Goal: Task Accomplishment & Management: Use online tool/utility

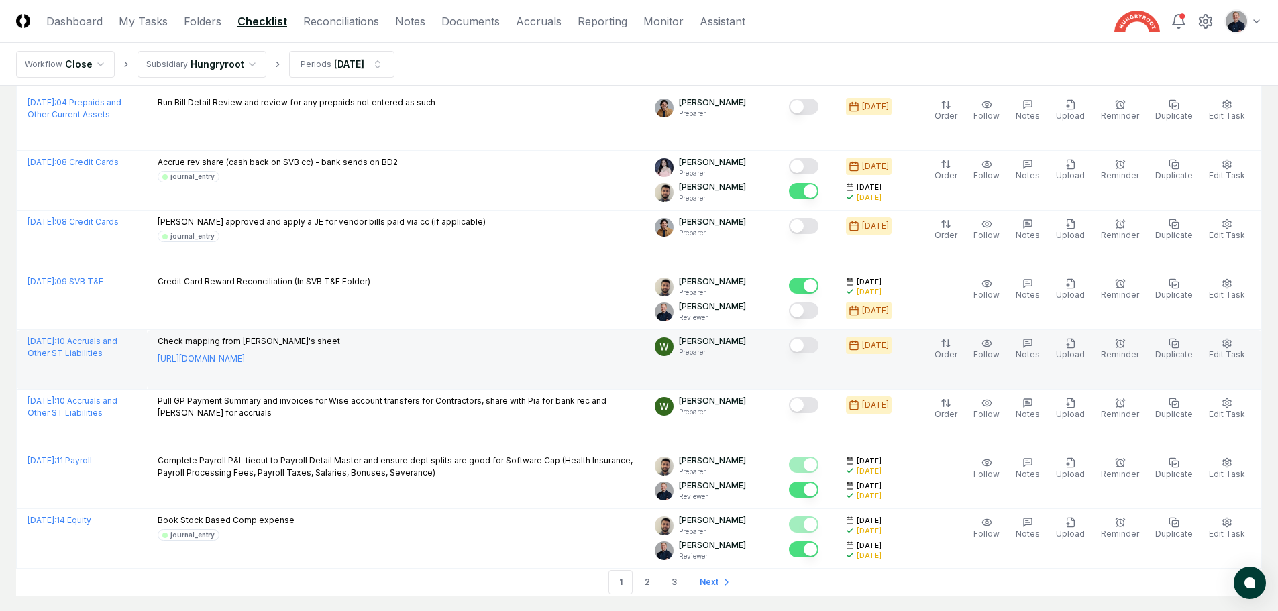
scroll to position [2680, 0]
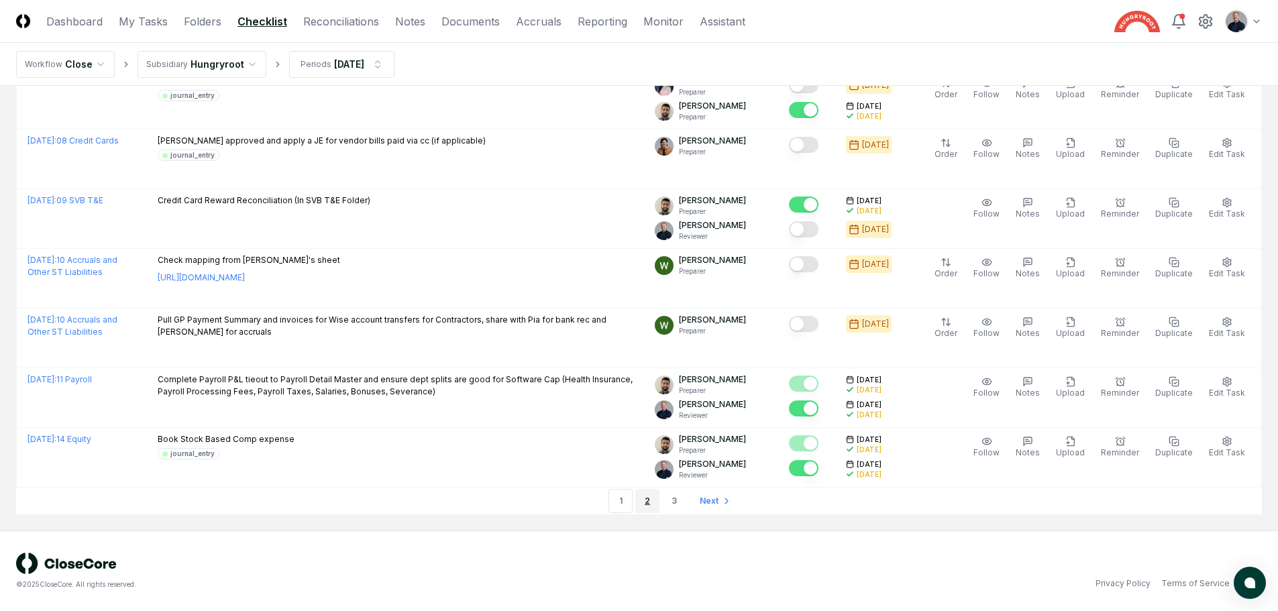
click at [650, 507] on link "2" at bounding box center [648, 501] width 24 height 24
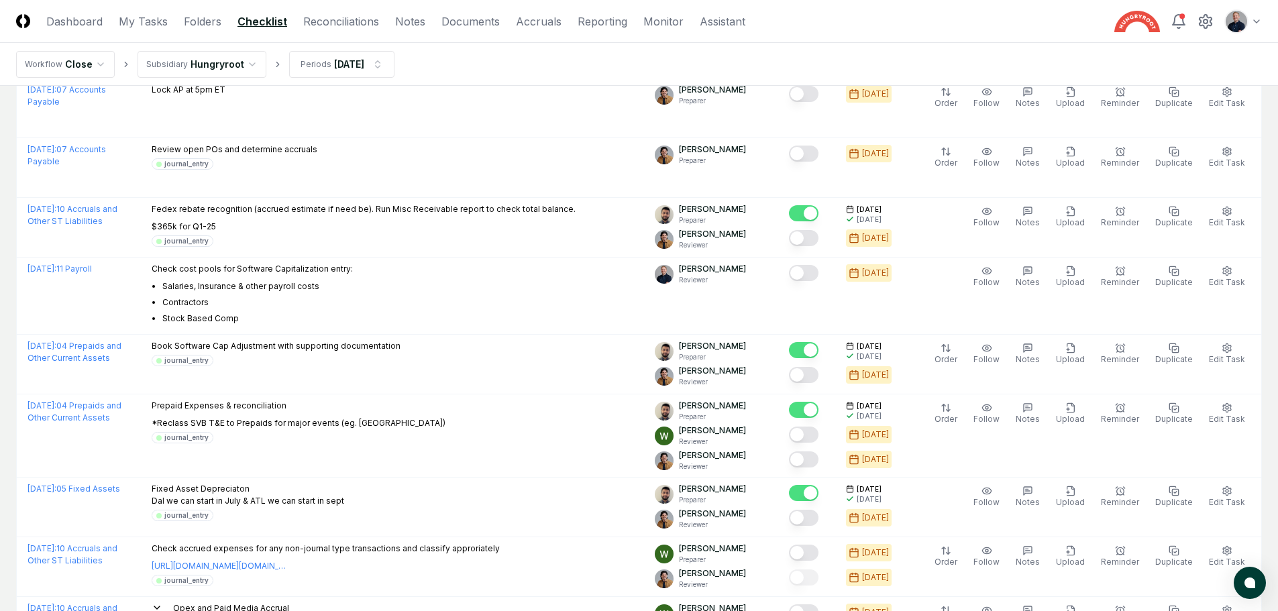
scroll to position [519, 0]
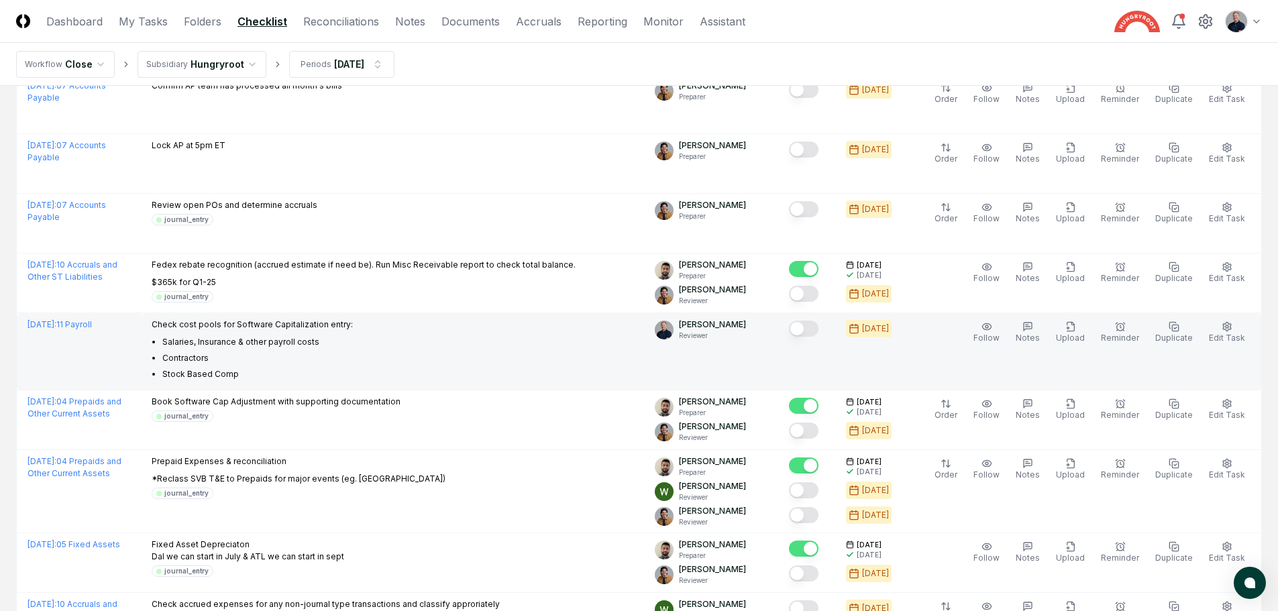
click at [813, 334] on button "Mark complete" at bounding box center [804, 329] width 30 height 16
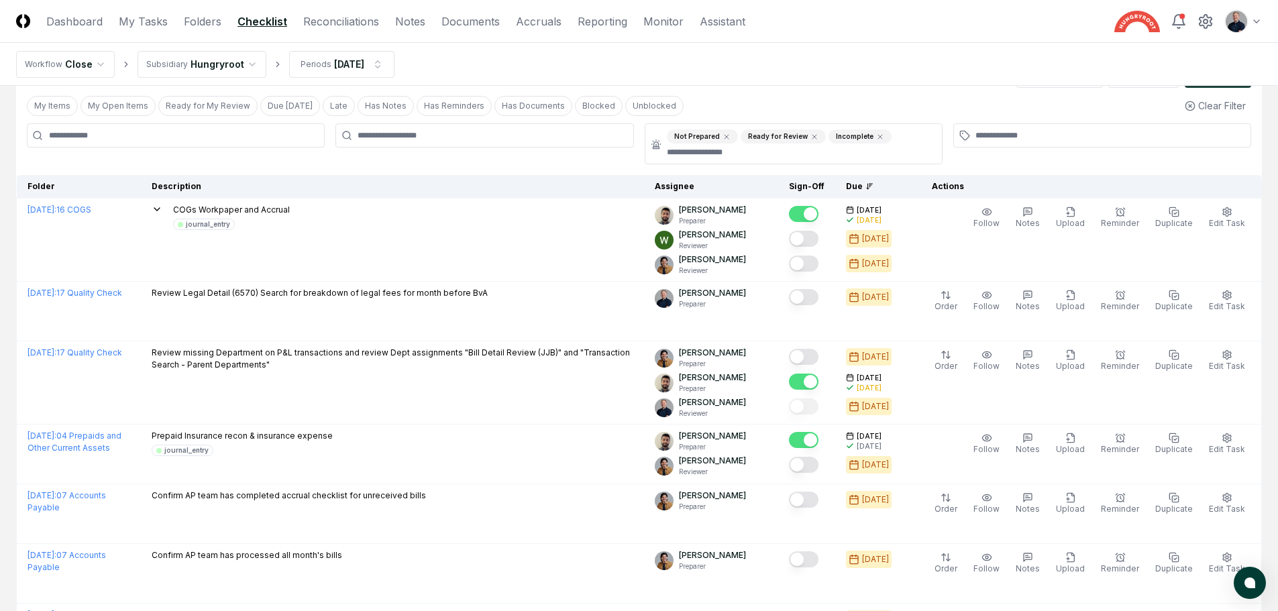
scroll to position [0, 0]
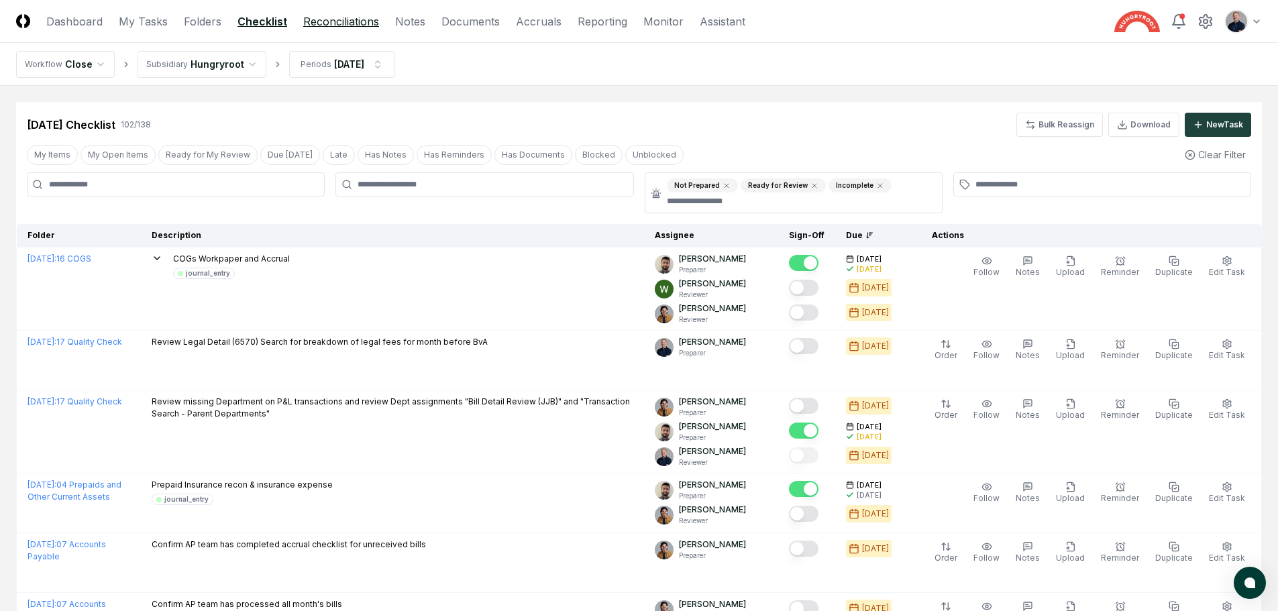
click at [338, 23] on link "Reconciliations" at bounding box center [341, 21] width 76 height 16
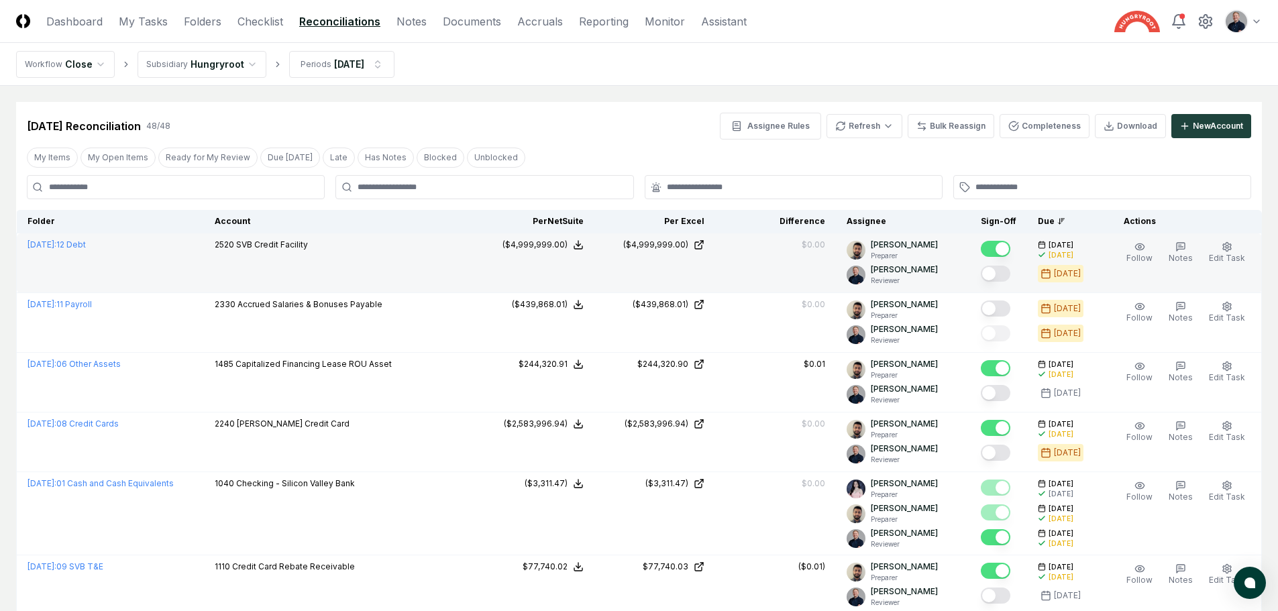
click at [1007, 277] on button "Mark complete" at bounding box center [996, 274] width 30 height 16
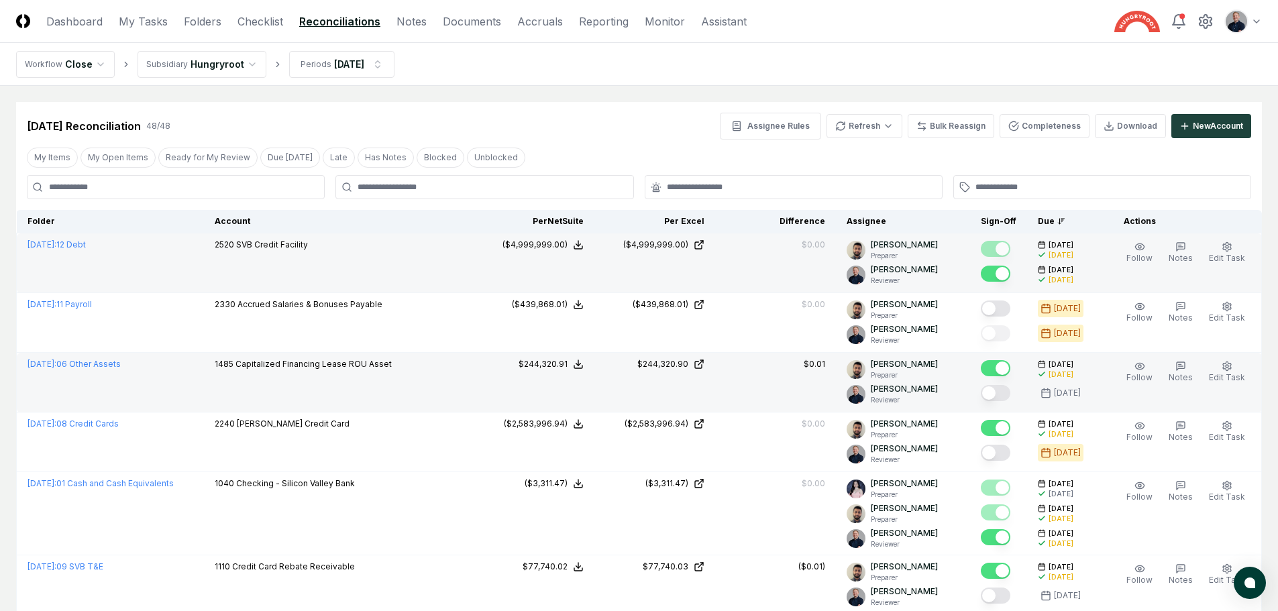
click at [1000, 397] on button "Mark complete" at bounding box center [996, 393] width 30 height 16
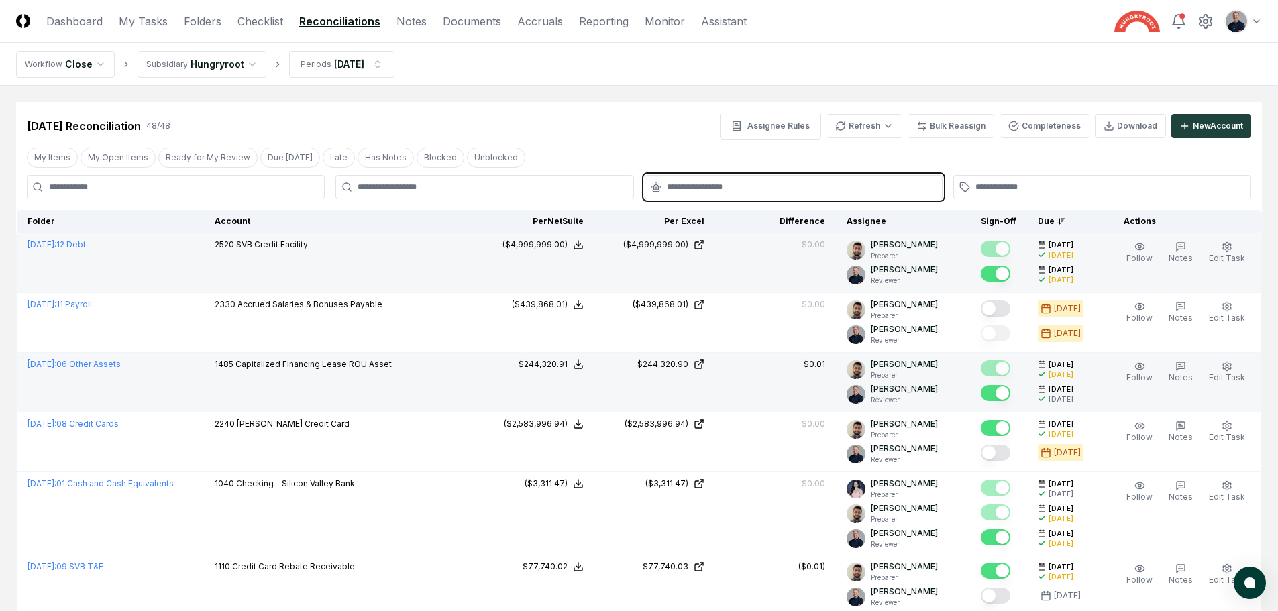
click at [812, 185] on input "text" at bounding box center [800, 187] width 267 height 12
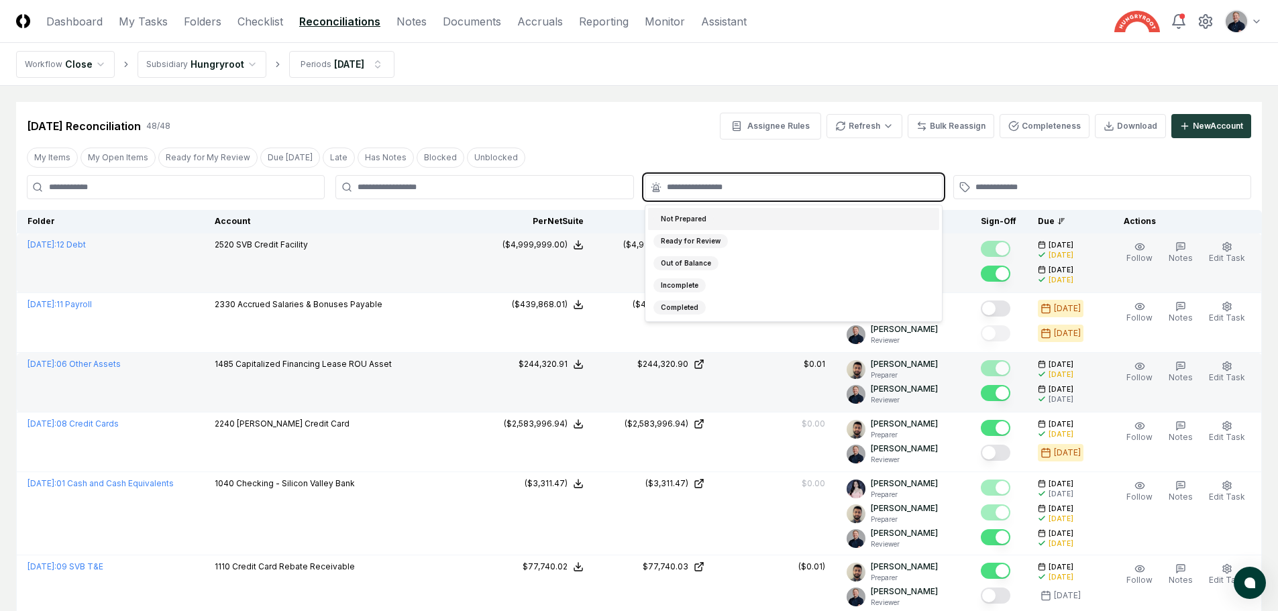
click at [777, 216] on div "Not Prepared" at bounding box center [793, 219] width 291 height 22
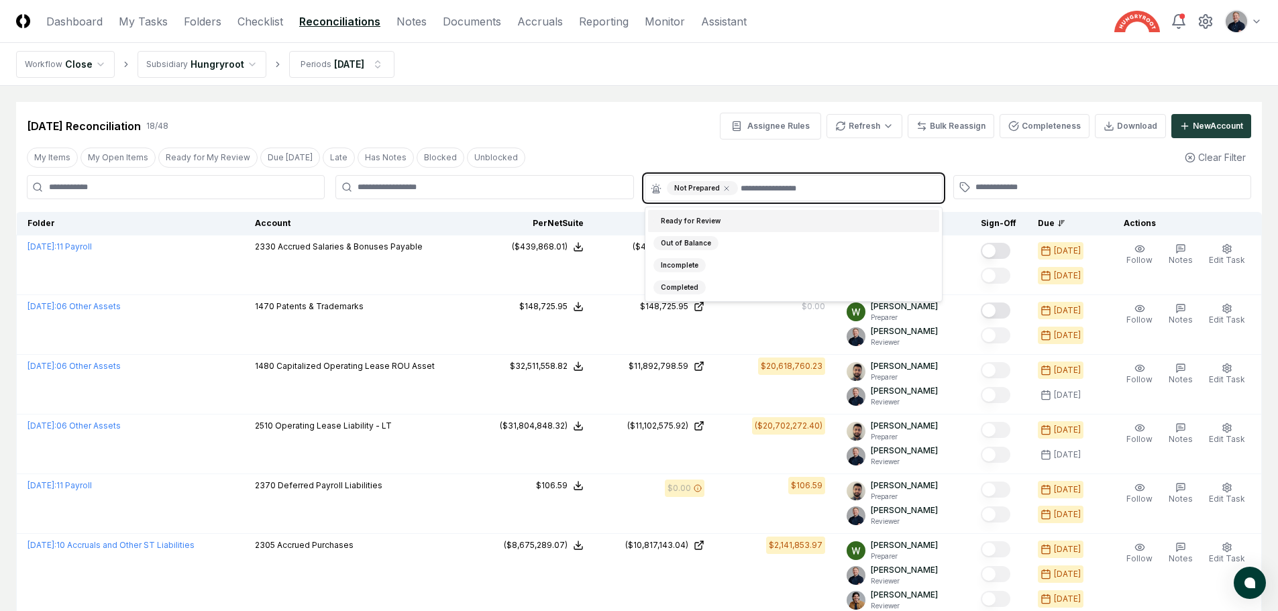
click at [777, 216] on div "Ready for Review" at bounding box center [793, 221] width 291 height 22
click at [777, 232] on div "Out of Balance" at bounding box center [793, 243] width 291 height 22
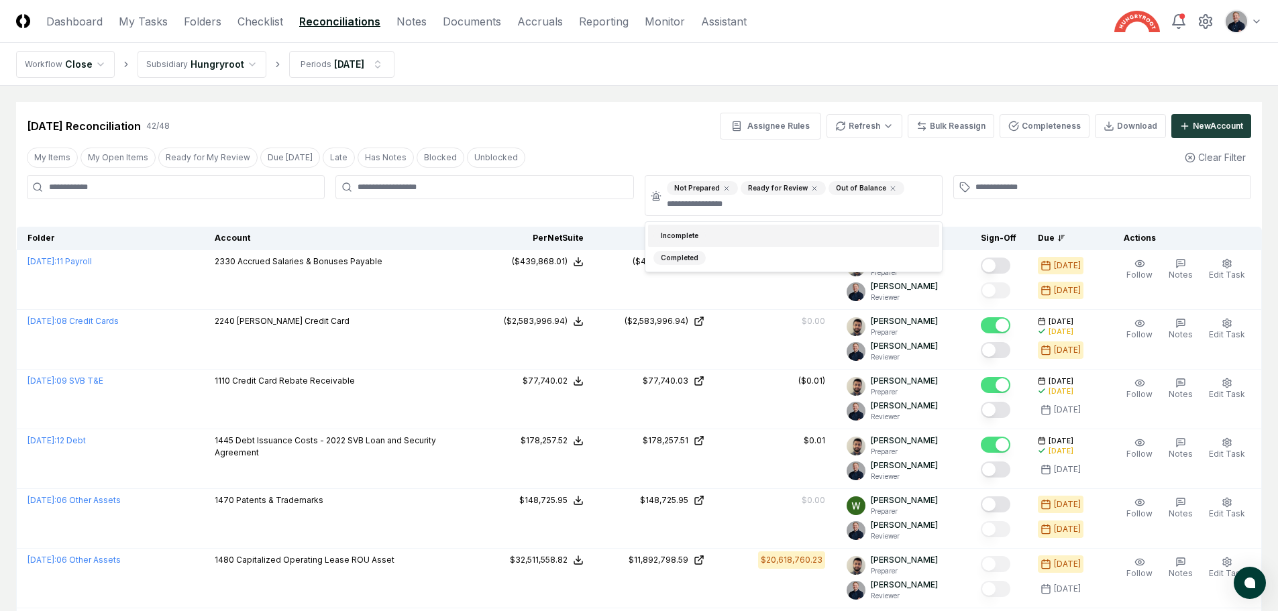
click at [672, 138] on div "[DATE] Reconciliation 42 / 48 Assignee Rules Refresh Bulk Reassign Completeness…" at bounding box center [639, 126] width 1225 height 27
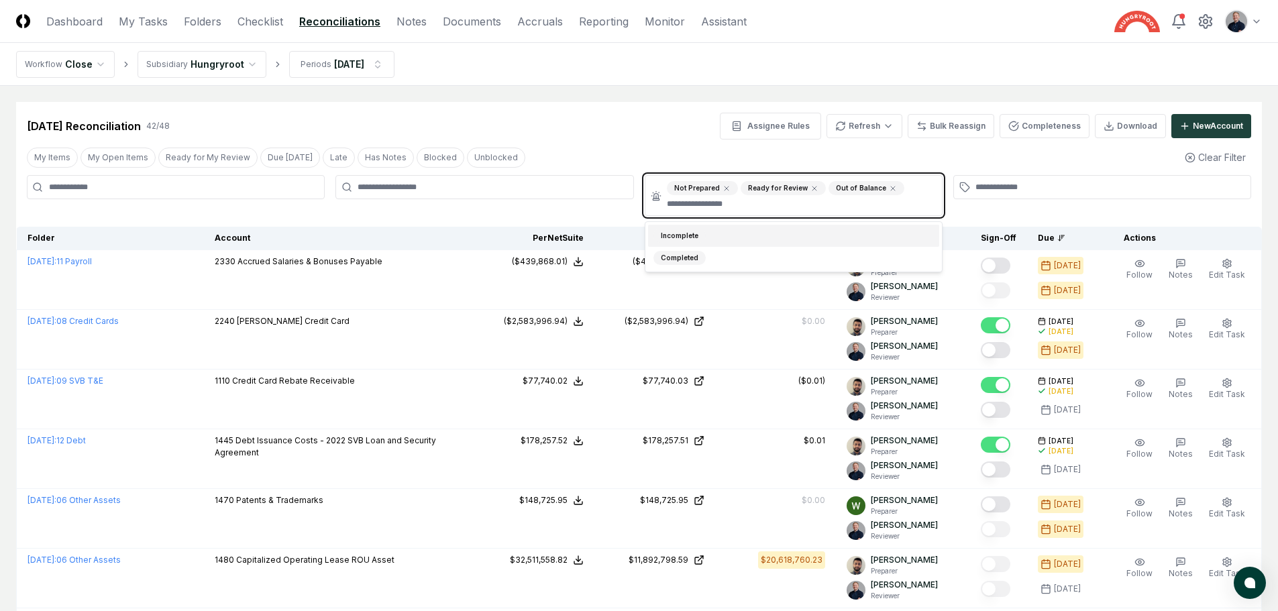
click at [693, 200] on input "text" at bounding box center [800, 204] width 267 height 12
click at [689, 237] on div "Incomplete" at bounding box center [680, 236] width 52 height 14
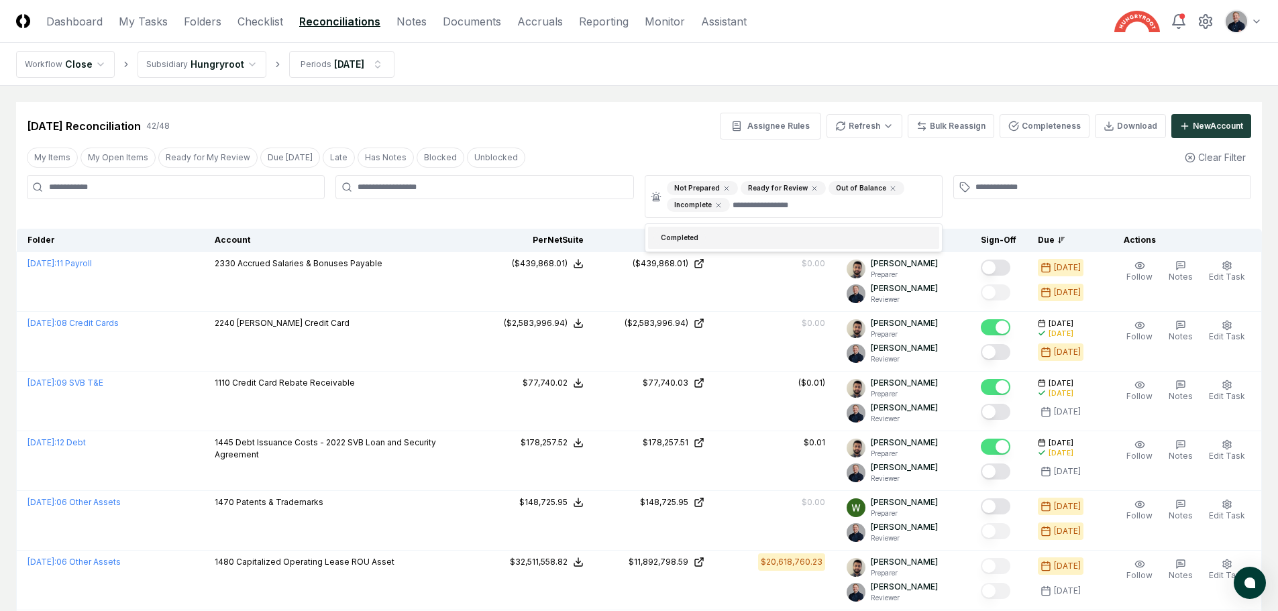
click at [685, 145] on div "My Items My Open Items Ready for My Review Due [DATE] Late Has Notes Blocked Un…" at bounding box center [639, 157] width 1246 height 25
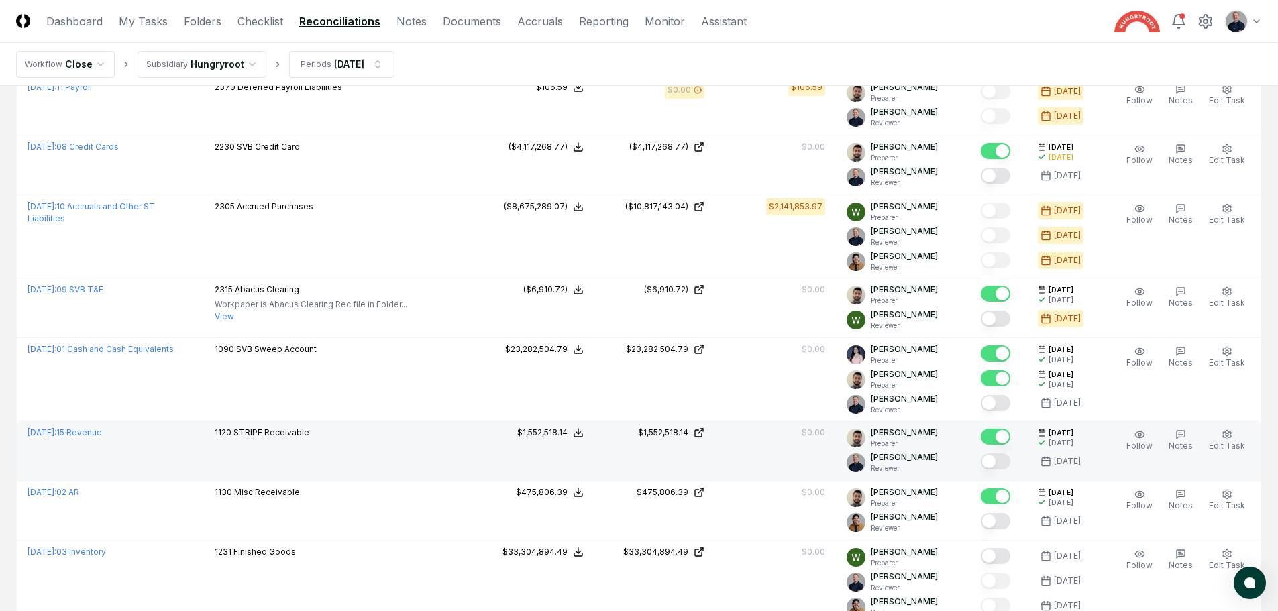
scroll to position [738, 0]
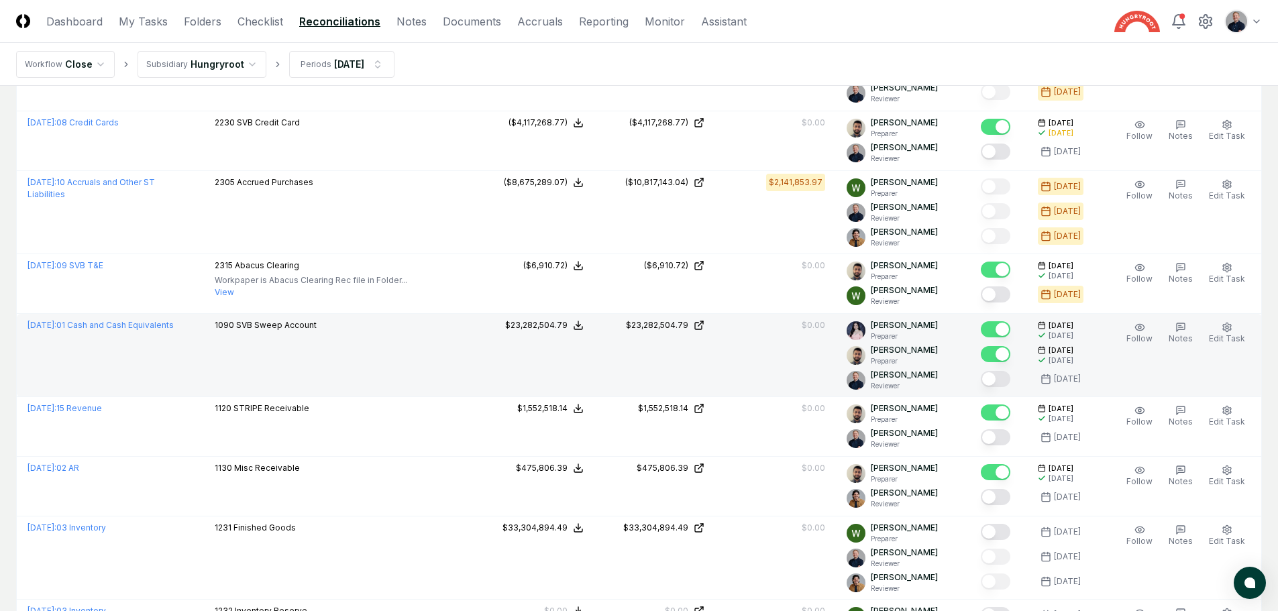
click at [1001, 381] on button "Mark complete" at bounding box center [996, 379] width 30 height 16
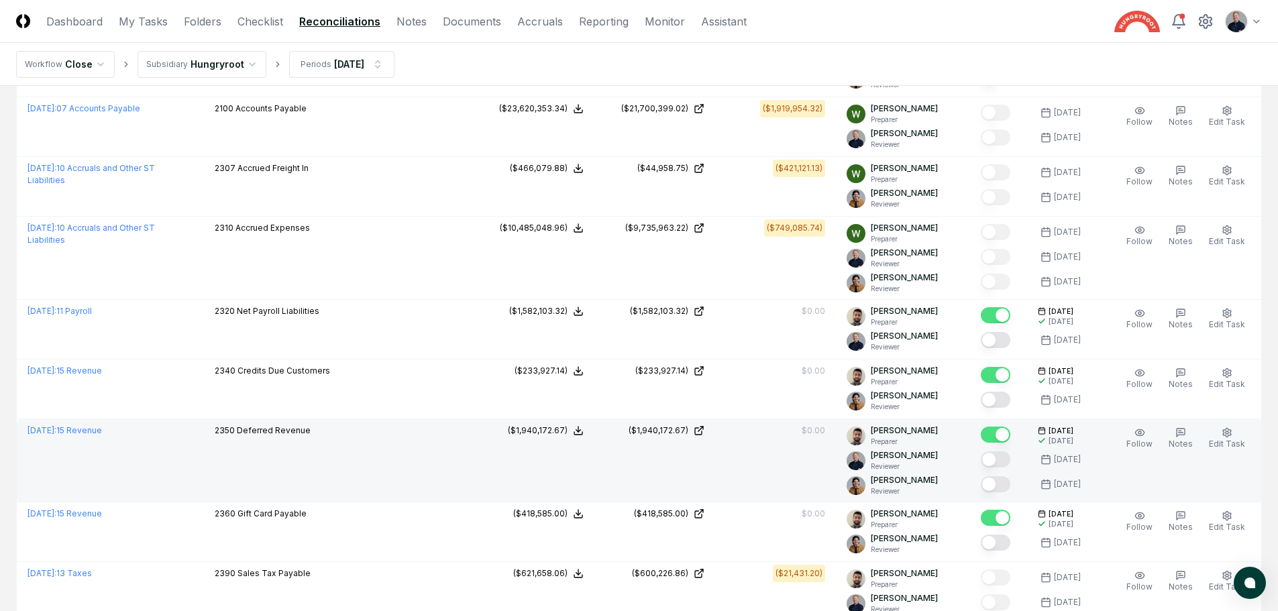
scroll to position [2215, 0]
